Goal: Task Accomplishment & Management: Manage account settings

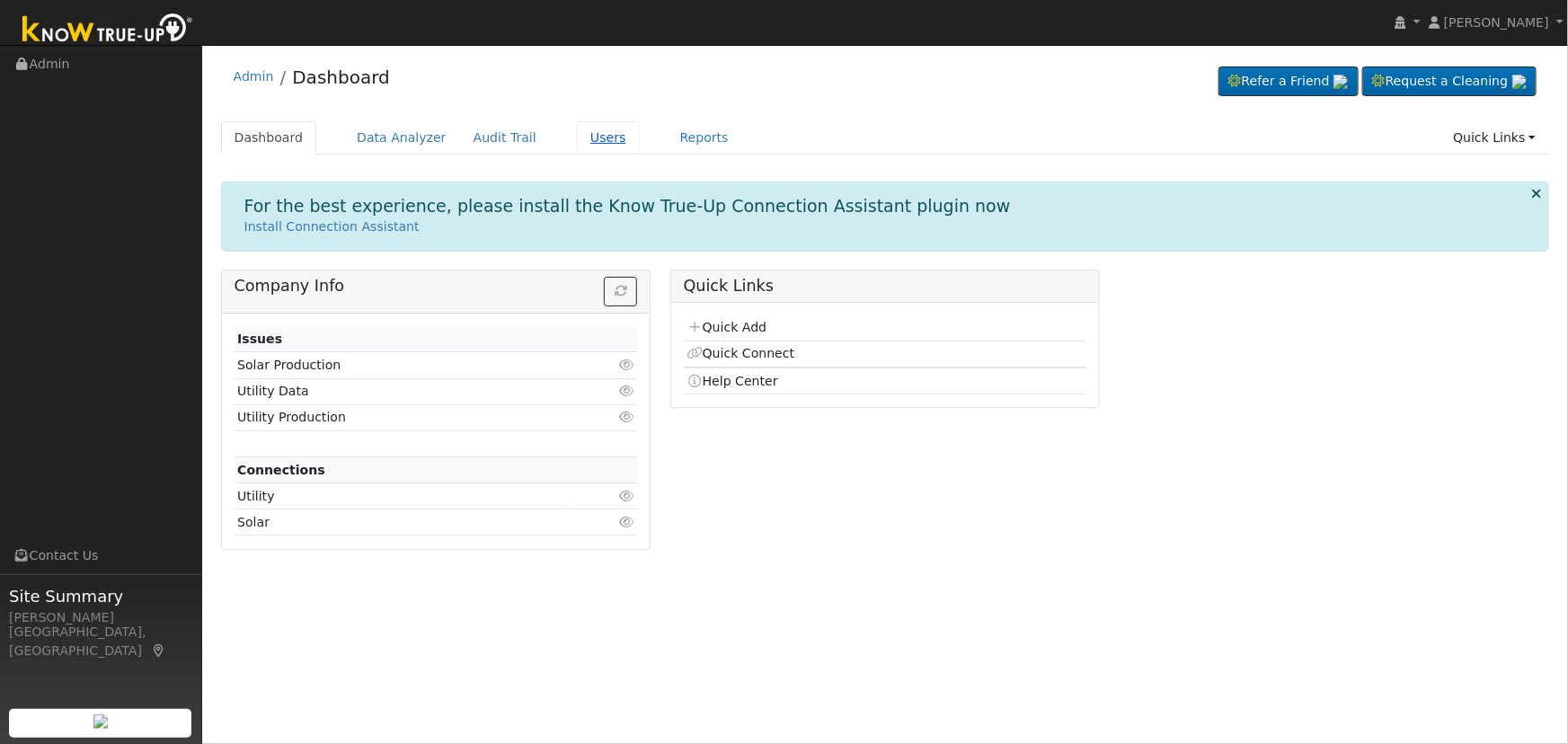
click at [583, 142] on link "Users" at bounding box center [608, 137] width 63 height 33
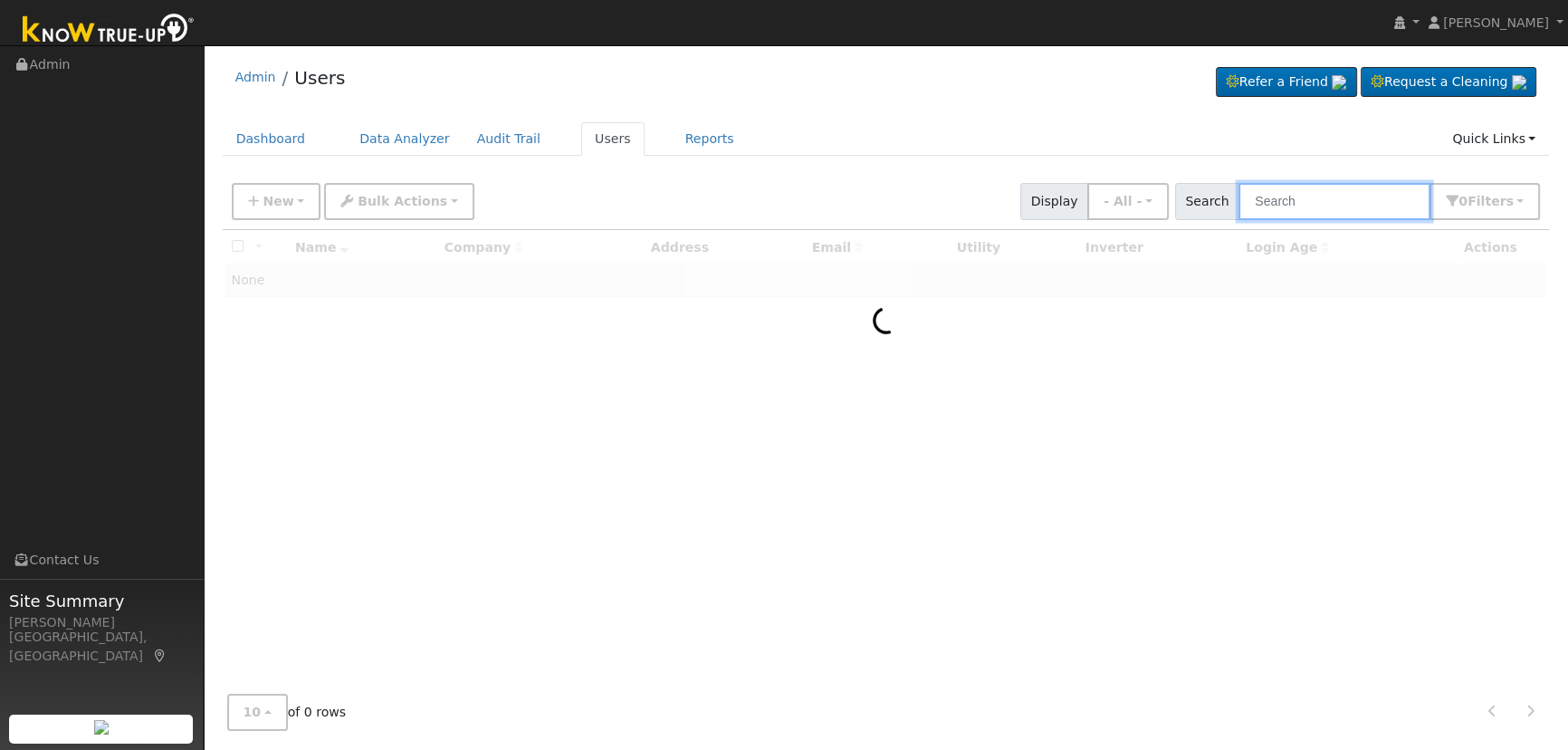
drag, startPoint x: 1306, startPoint y: 209, endPoint x: 1249, endPoint y: 226, distance: 59.5
click at [1306, 209] on input "text" at bounding box center [1334, 201] width 192 height 38
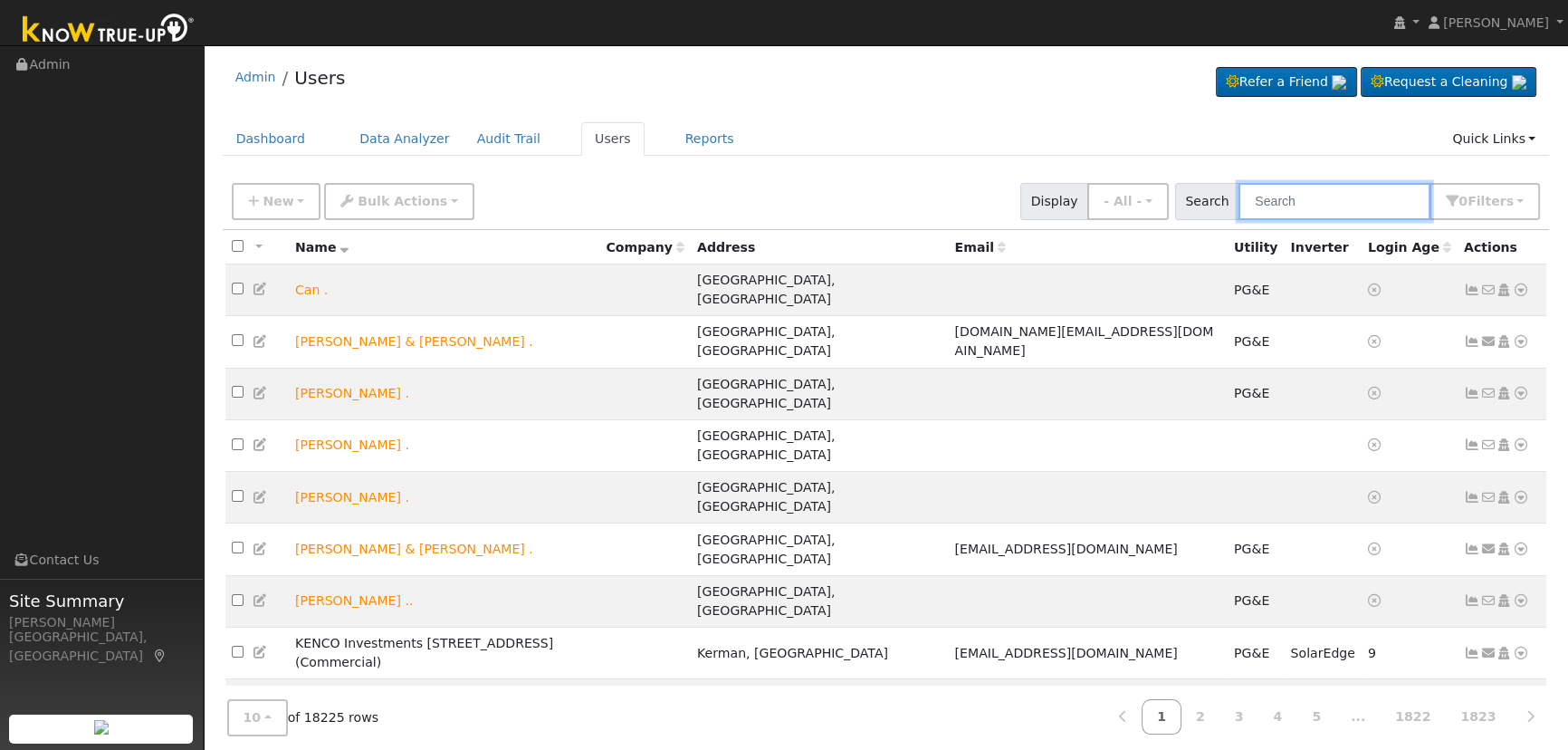
click at [1272, 198] on input "text" at bounding box center [1334, 201] width 192 height 38
paste input "[PERSON_NAME]"
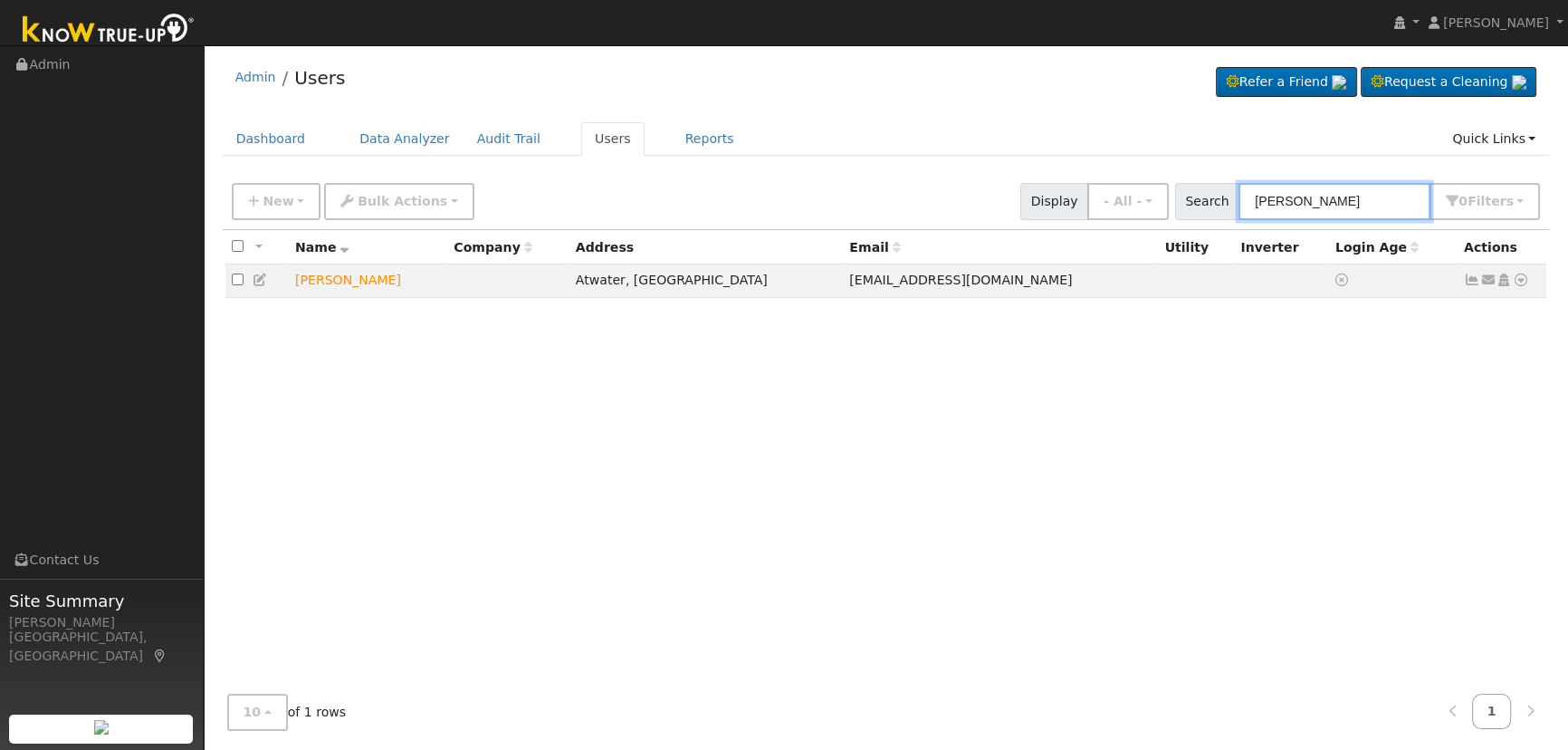
type input "[PERSON_NAME]"
click at [1503, 279] on icon at bounding box center [1503, 279] width 16 height 12
